Goal: Task Accomplishment & Management: Use online tool/utility

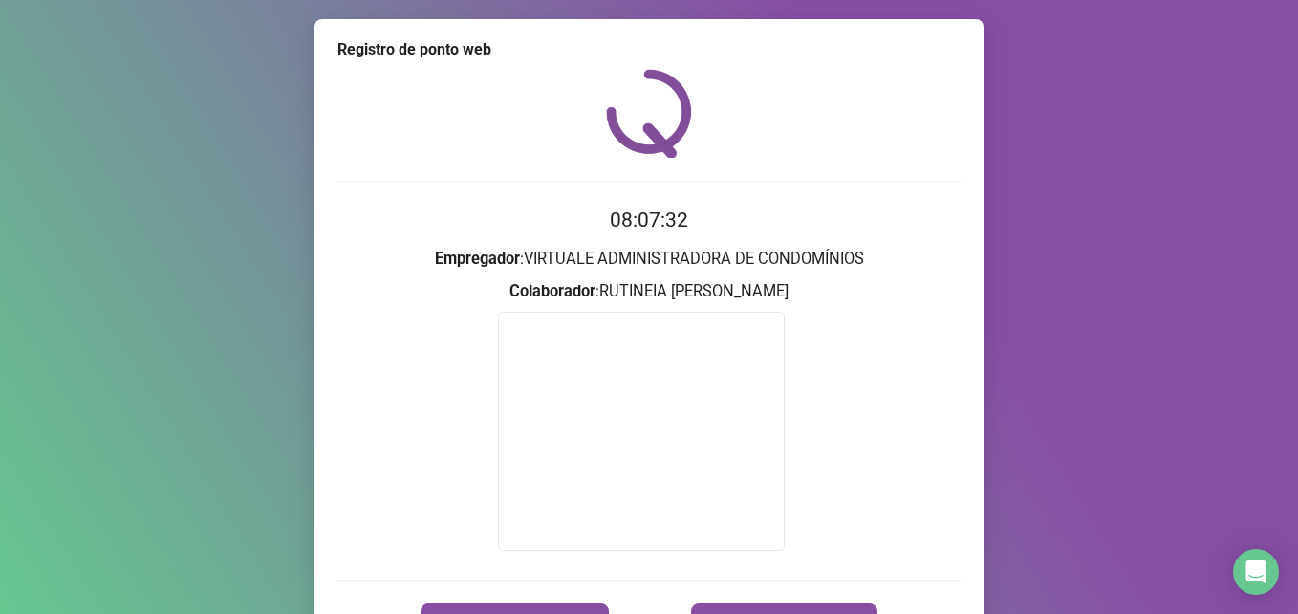
scroll to position [112, 0]
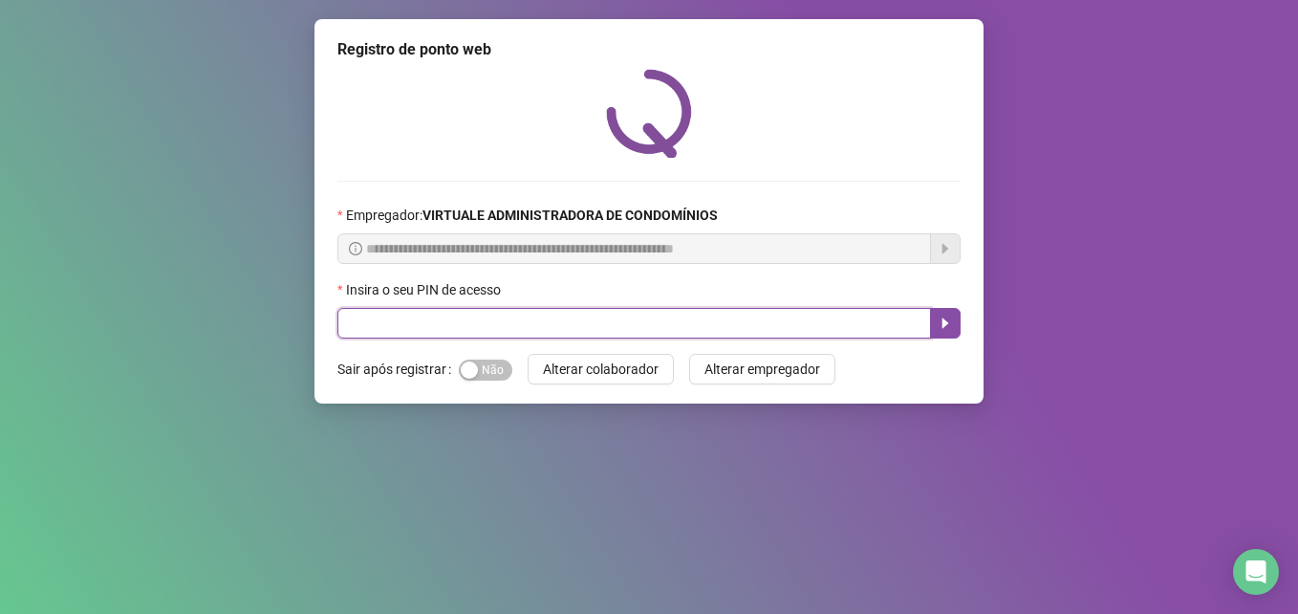
click at [400, 317] on input "text" at bounding box center [634, 323] width 594 height 31
type input "*****"
click at [945, 326] on icon "caret-right" at bounding box center [945, 323] width 7 height 11
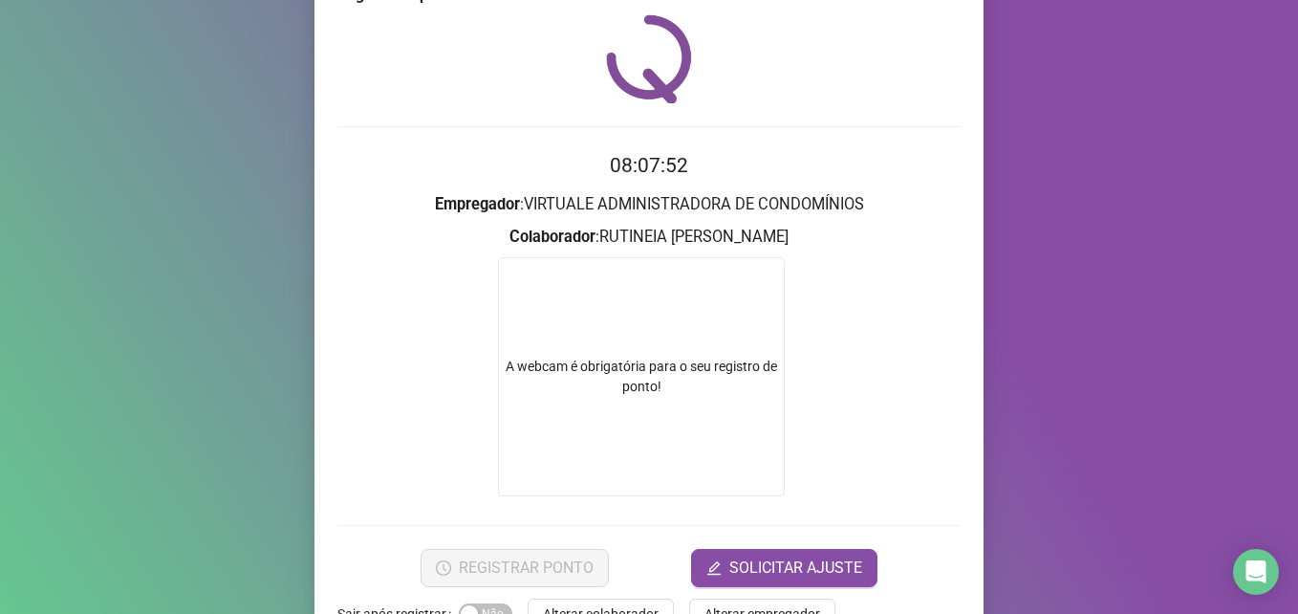
scroll to position [112, 0]
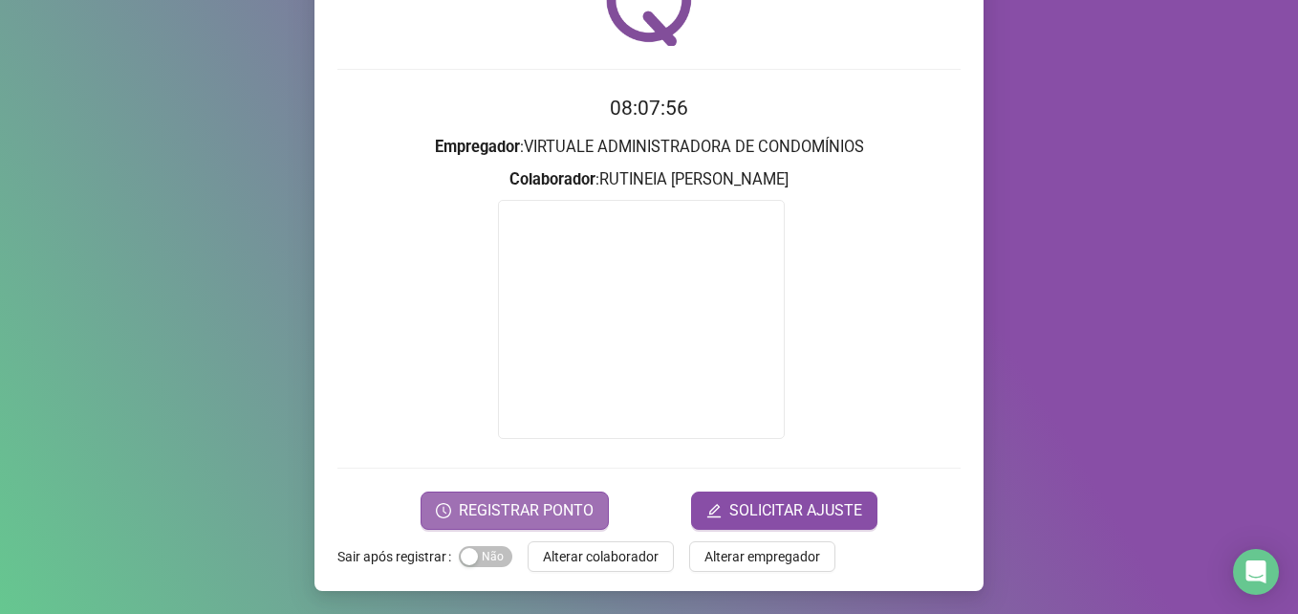
click at [538, 521] on span "REGISTRAR PONTO" at bounding box center [526, 510] width 135 height 23
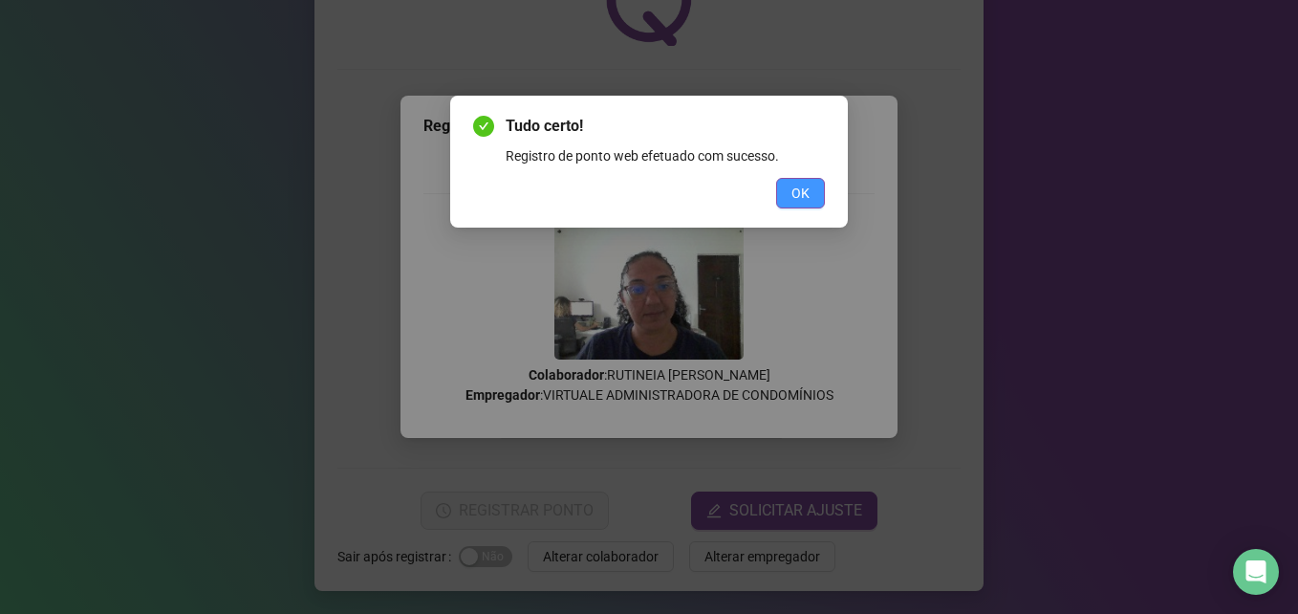
click at [791, 193] on button "OK" at bounding box center [800, 193] width 49 height 31
